Goal: Task Accomplishment & Management: Use online tool/utility

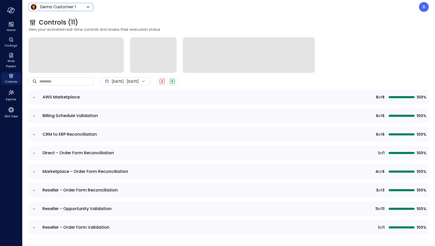
click at [53, 8] on body "Home Findings Work Papers Controls Explore 360 View Demo Customer 1 ***** ​ B C…" at bounding box center [217, 123] width 435 height 246
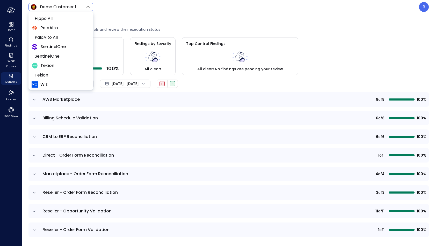
scroll to position [36, 0]
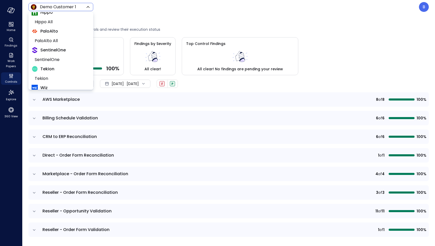
click at [310, 19] on div at bounding box center [217, 123] width 435 height 246
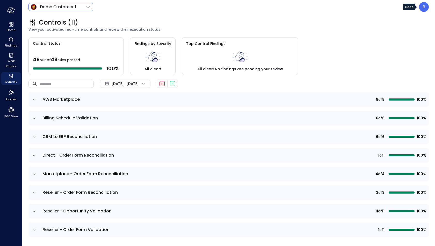
click at [424, 8] on p "B" at bounding box center [423, 7] width 3 height 6
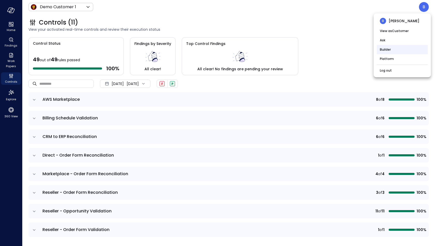
click at [396, 50] on li "Builder" at bounding box center [402, 49] width 51 height 9
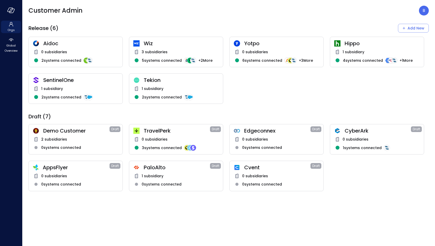
click at [77, 87] on div "1 subsidiary" at bounding box center [75, 89] width 85 height 6
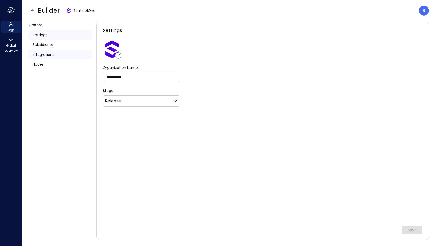
click at [47, 55] on span "Integrations" at bounding box center [44, 55] width 22 height 6
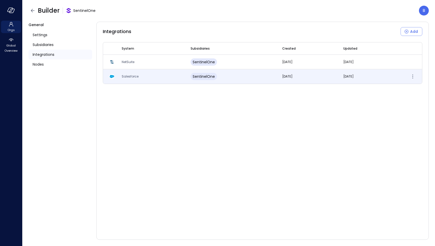
click at [130, 75] on span "Salesforce" at bounding box center [130, 76] width 17 height 4
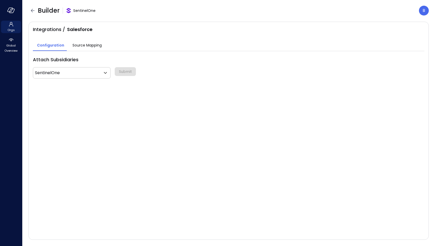
click at [86, 48] on div "Source Mapping" at bounding box center [86, 45] width 29 height 7
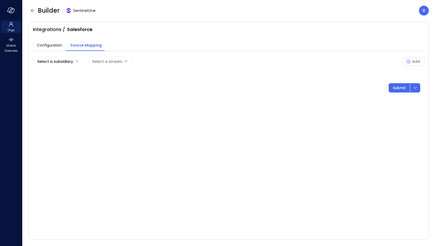
click at [60, 64] on body "Orgs Global Overview Builder SentinelOne B Integrations / Salesforce Configurat…" at bounding box center [217, 123] width 435 height 246
click at [56, 74] on span "SentinelOne" at bounding box center [57, 73] width 41 height 5
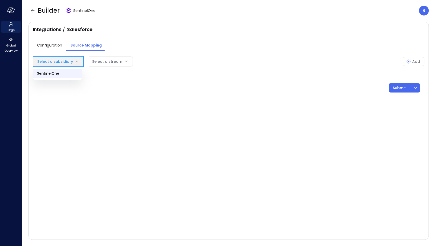
type input "***"
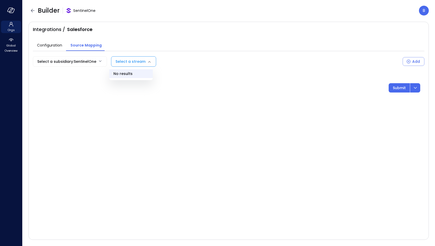
click at [135, 59] on body "Orgs Global Overview Builder SentinelOne B Integrations / Salesforce Configurat…" at bounding box center [217, 123] width 435 height 246
click at [128, 87] on div at bounding box center [217, 123] width 435 height 246
click at [34, 11] on icon "button" at bounding box center [33, 10] width 4 height 3
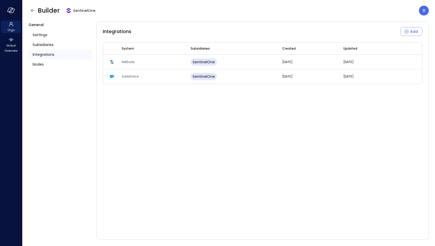
click at [34, 11] on icon "button" at bounding box center [33, 10] width 4 height 3
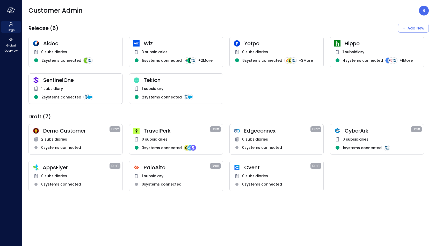
click at [65, 86] on div "1 subsidiary" at bounding box center [75, 89] width 85 height 6
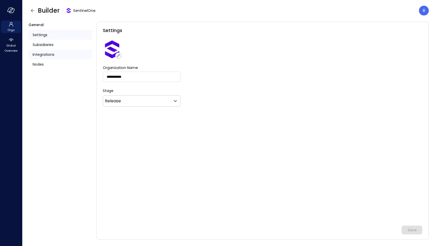
click at [52, 54] on span "Integrations" at bounding box center [44, 55] width 22 height 6
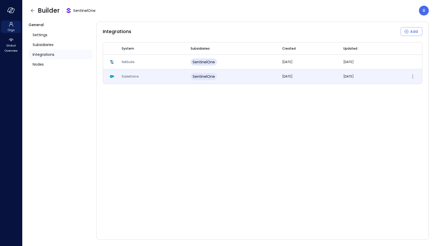
click at [131, 77] on span "Salesforce" at bounding box center [130, 76] width 17 height 4
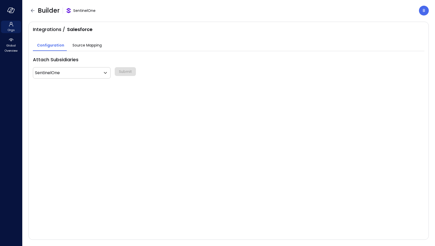
click at [91, 47] on span "Source Mapping" at bounding box center [86, 45] width 29 height 6
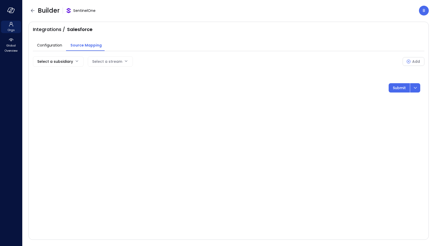
click at [63, 63] on body "Orgs Global Overview Builder SentinelOne B Integrations / Salesforce Configurat…" at bounding box center [217, 123] width 435 height 246
click at [57, 74] on span "SentinelOne" at bounding box center [57, 73] width 41 height 5
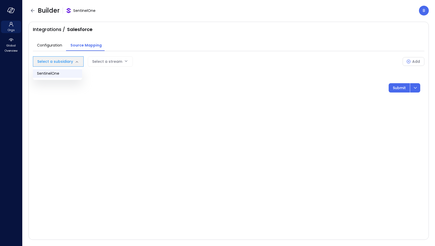
type input "***"
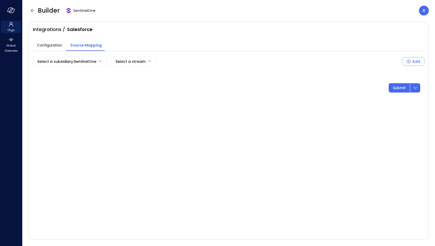
click at [84, 61] on body "Orgs Global Overview Builder SentinelOne B Integrations / Salesforce Configurat…" at bounding box center [217, 123] width 435 height 246
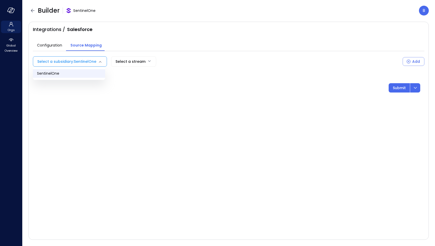
click at [84, 61] on div at bounding box center [217, 123] width 435 height 246
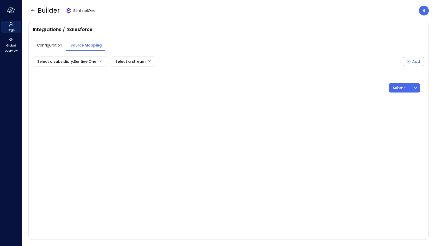
click at [130, 61] on body "Orgs Global Overview Builder SentinelOne B Integrations / Salesforce Configurat…" at bounding box center [217, 123] width 435 height 246
click at [131, 60] on div at bounding box center [217, 123] width 435 height 246
click at [414, 62] on div "Add" at bounding box center [416, 61] width 8 height 6
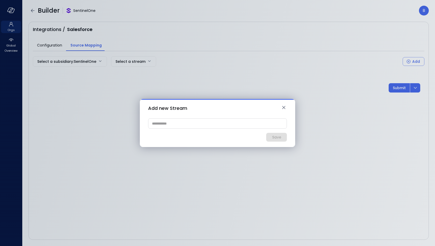
click at [209, 125] on input "text" at bounding box center [217, 124] width 138 height 10
paste input "**********"
type input "**********"
click at [273, 138] on div "Save" at bounding box center [276, 137] width 9 height 6
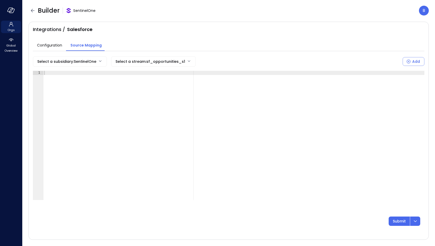
click at [262, 130] on div at bounding box center [233, 140] width 381 height 138
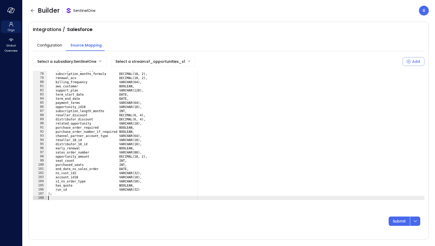
click at [196, 92] on div "opened_closed_same_quarter BOOLEAN, subscription_months_formula DECIMAL(18, 2),…" at bounding box center [235, 137] width 377 height 138
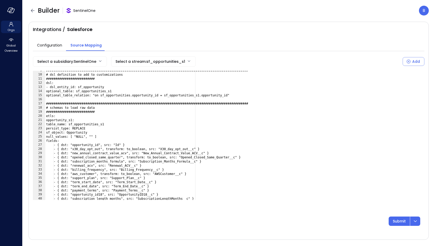
scroll to position [0, 0]
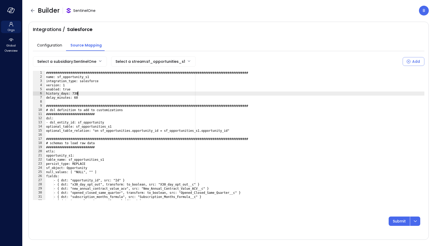
click at [196, 91] on div "###############################################################################…" at bounding box center [234, 140] width 379 height 138
type textarea "**"
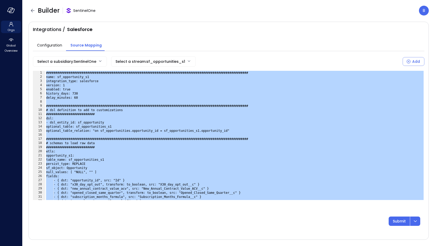
paste textarea "Cursor at row 108"
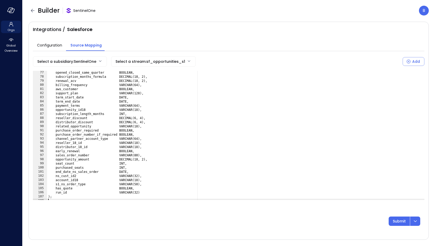
scroll to position [313, 0]
click at [401, 220] on p "Submit" at bounding box center [399, 222] width 13 height 6
